Goal: Navigation & Orientation: Find specific page/section

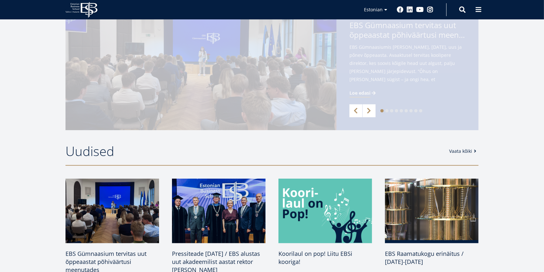
scroll to position [215, 0]
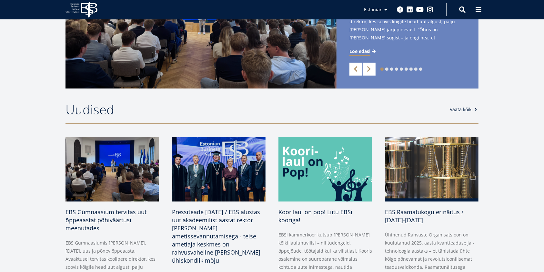
click at [464, 109] on link "Vaata kõiki" at bounding box center [464, 109] width 29 height 6
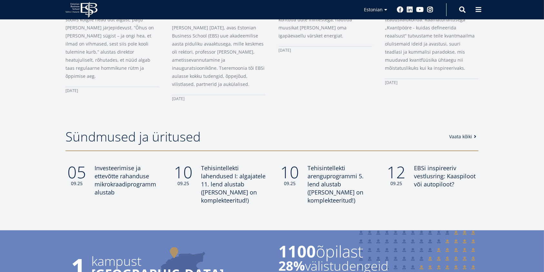
scroll to position [516, 0]
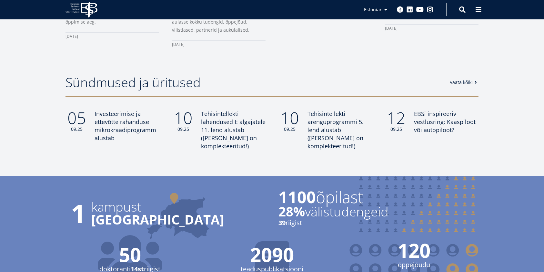
click at [463, 82] on link "Vaata kõiki" at bounding box center [464, 82] width 29 height 6
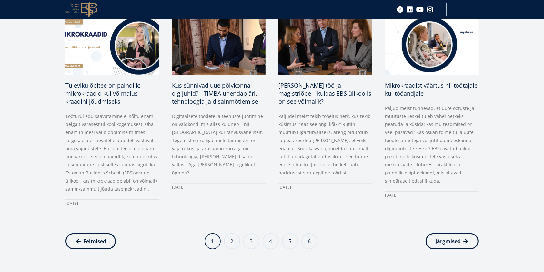
scroll to position [387, 0]
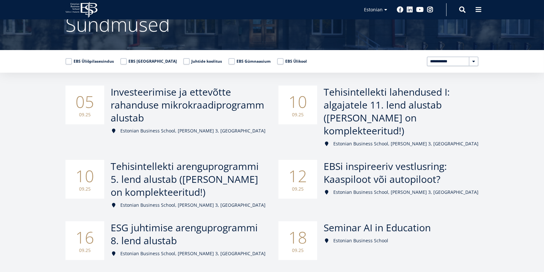
scroll to position [43, 0]
